Goal: Task Accomplishment & Management: Use online tool/utility

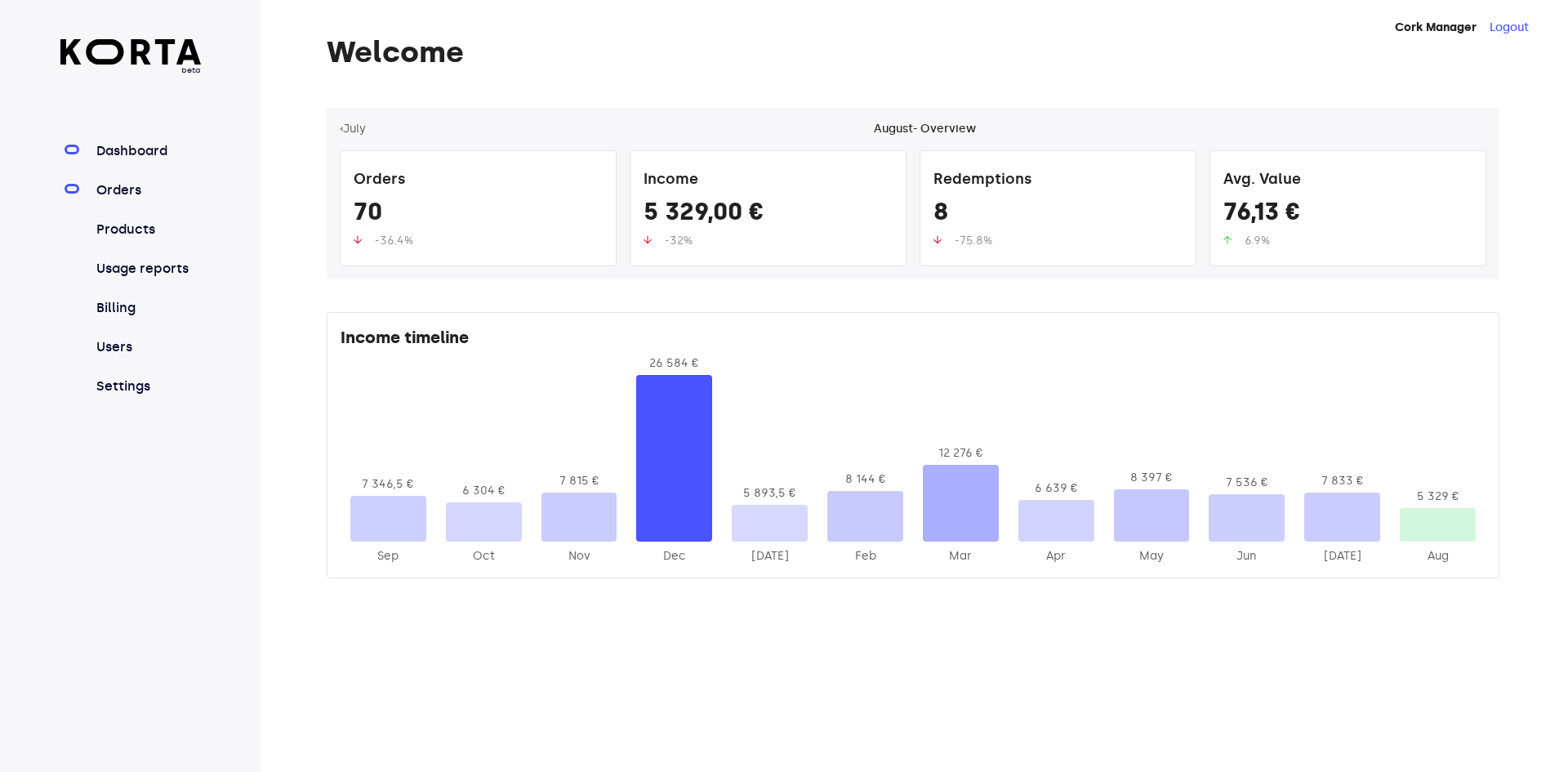
click at [119, 189] on link "Orders" at bounding box center [148, 190] width 109 height 20
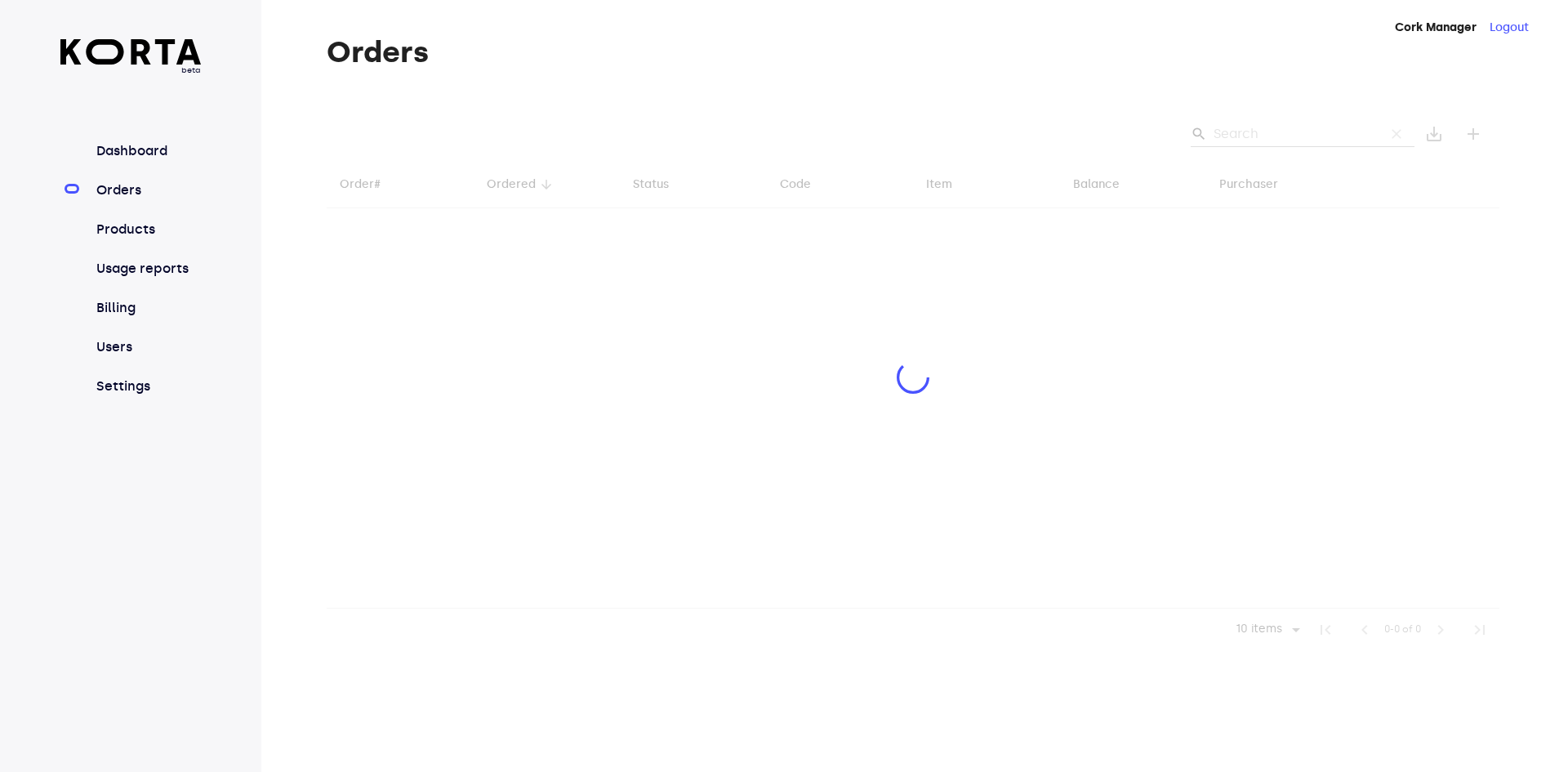
click at [1286, 137] on div at bounding box center [913, 380] width 1173 height 543
click at [1244, 139] on div at bounding box center [913, 380] width 1173 height 543
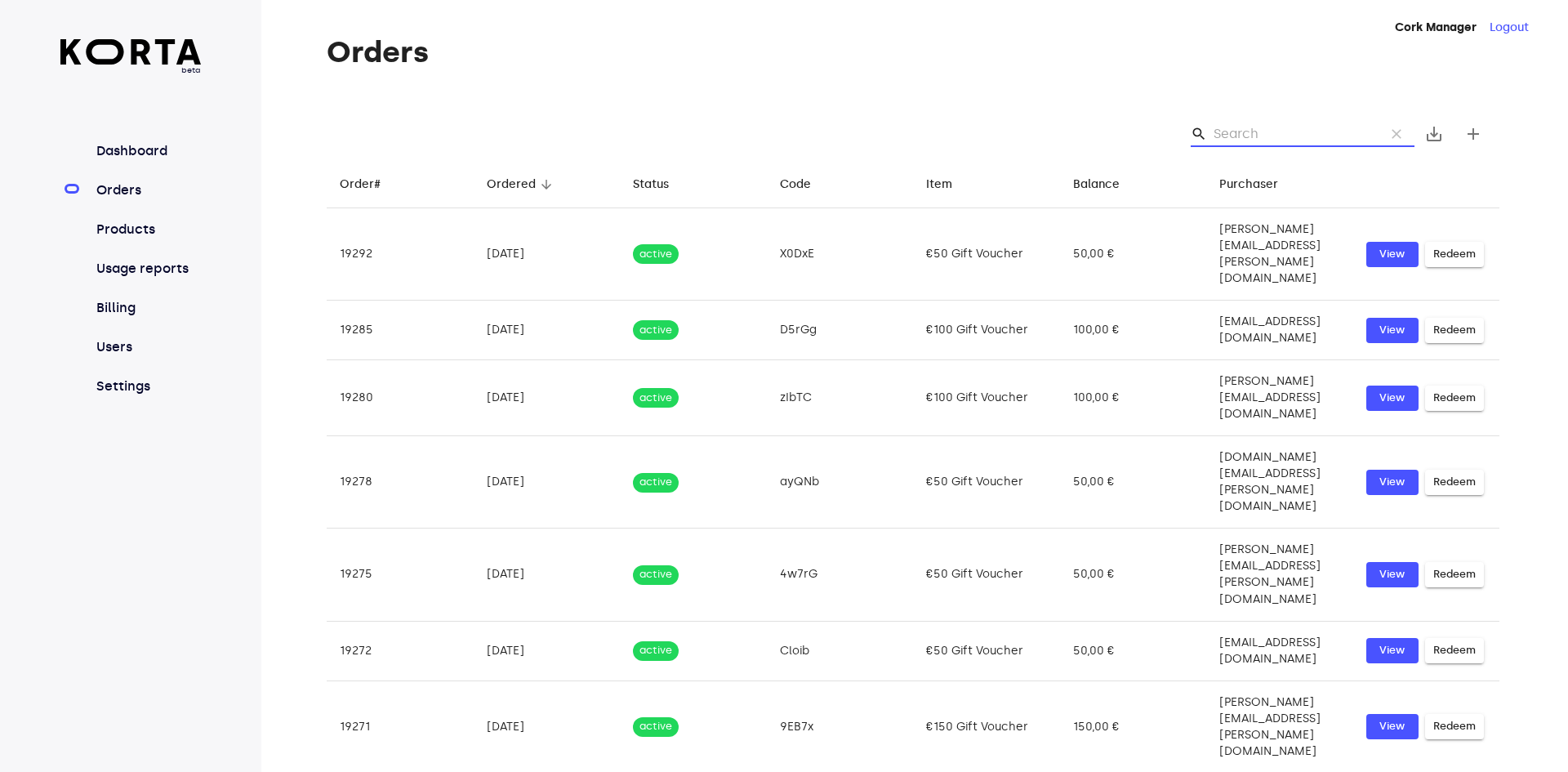
click at [1239, 139] on input "Search" at bounding box center [1293, 134] width 158 height 26
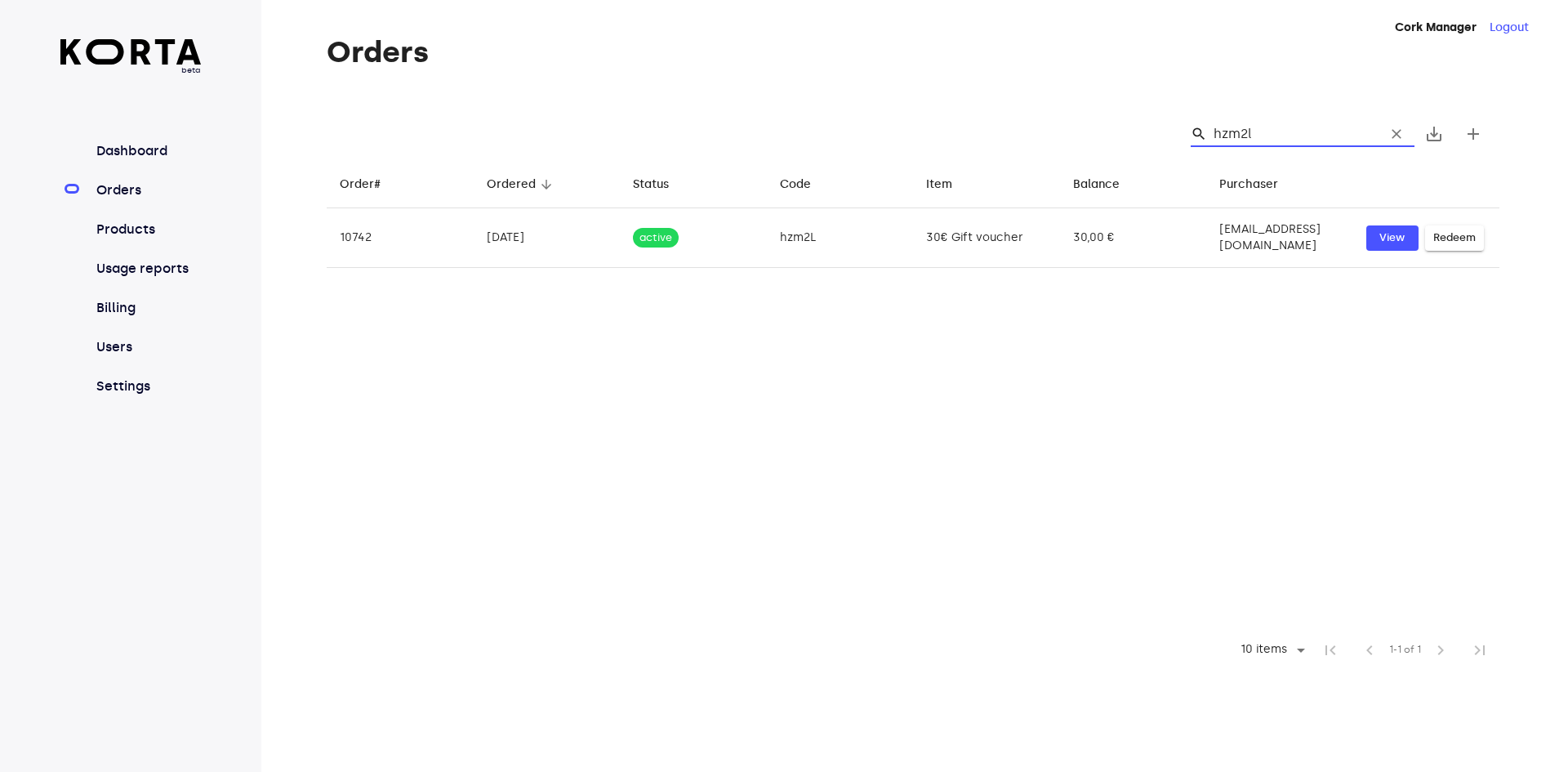
type input "hzm2l"
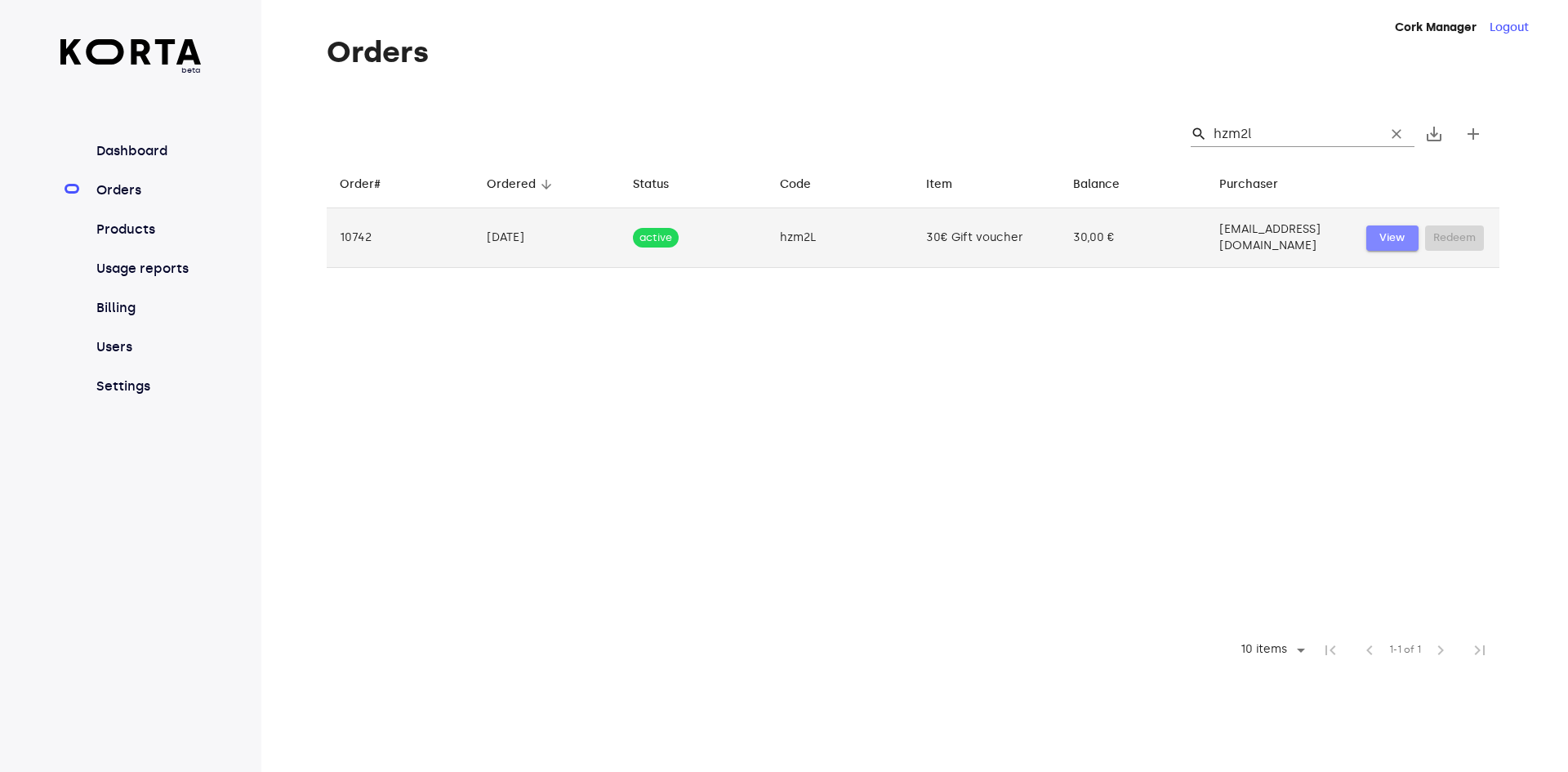
click at [1402, 240] on span "View" at bounding box center [1392, 238] width 36 height 19
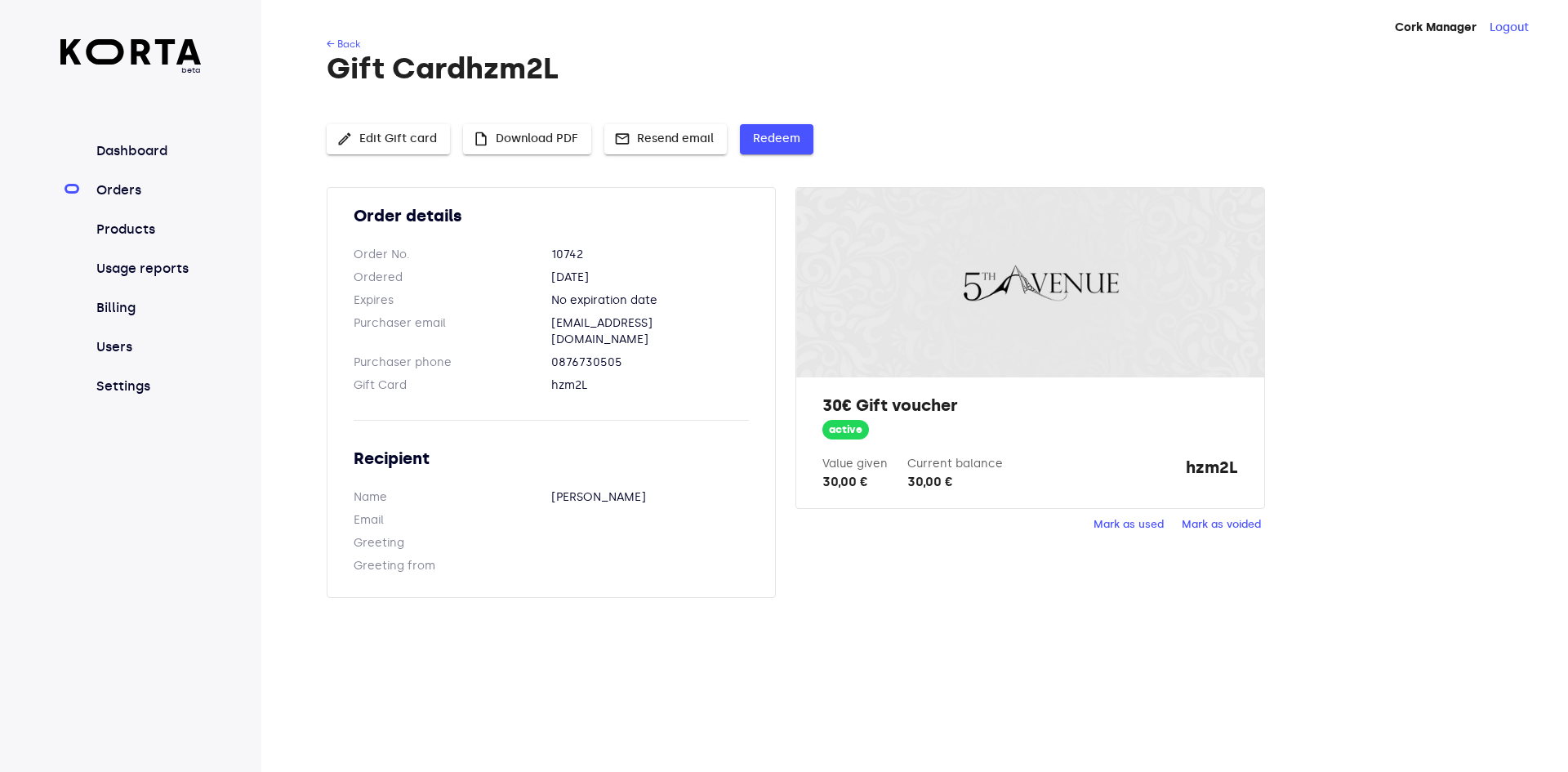
click at [755, 133] on span "Redeem" at bounding box center [777, 139] width 48 height 21
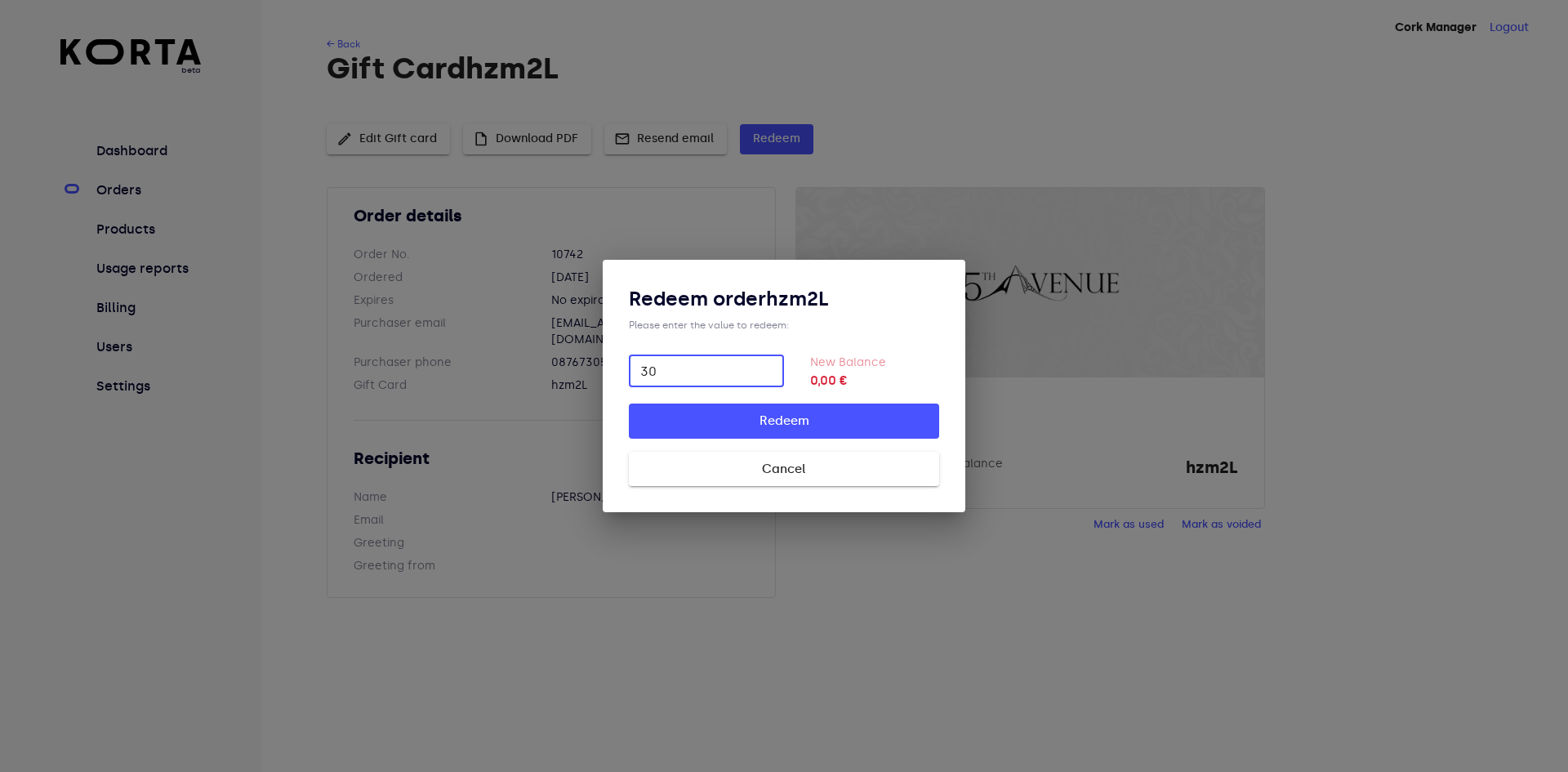
type input "30"
click at [629, 403] on button "Redeem" at bounding box center [784, 420] width 310 height 35
